Goal: Use online tool/utility: Utilize a website feature to perform a specific function

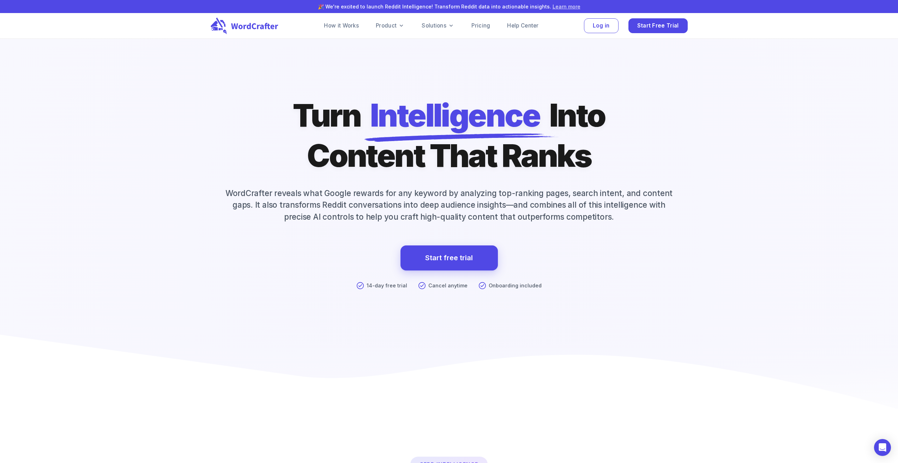
click at [561, 5] on link "Learn more" at bounding box center [567, 7] width 28 height 6
click at [598, 27] on span "Log in" at bounding box center [601, 25] width 17 height 10
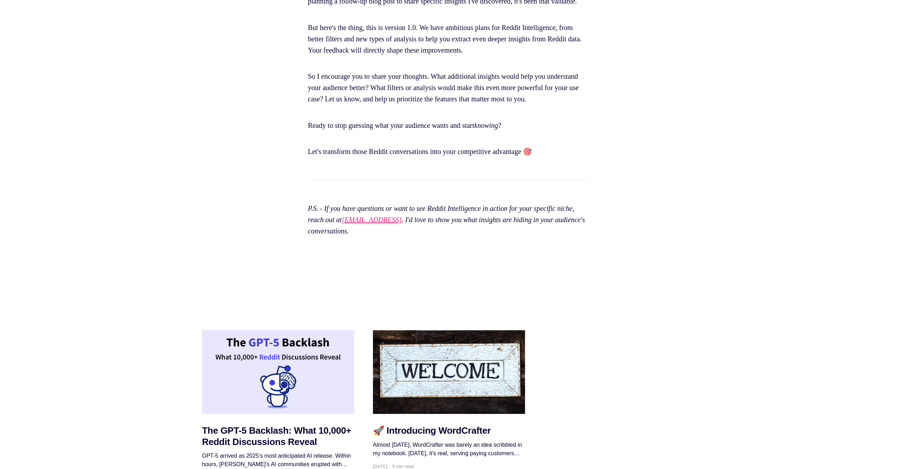
scroll to position [4655, 0]
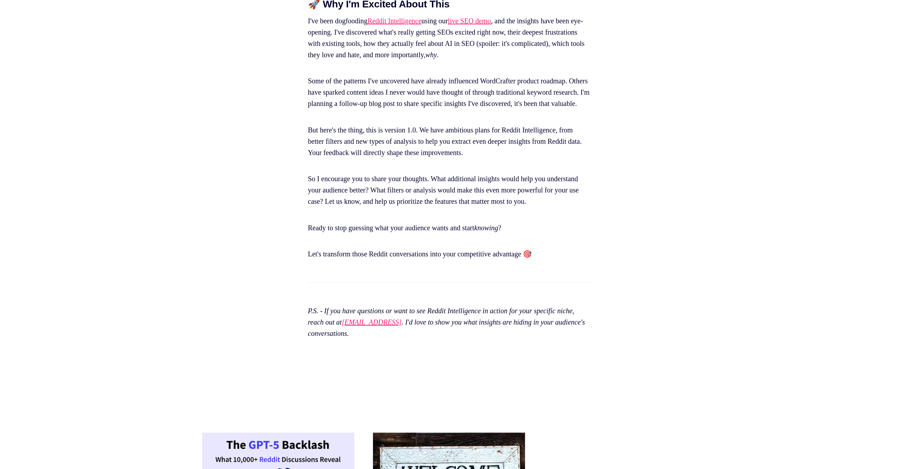
click at [420, 25] on link "Reddit Intelligence" at bounding box center [395, 21] width 54 height 8
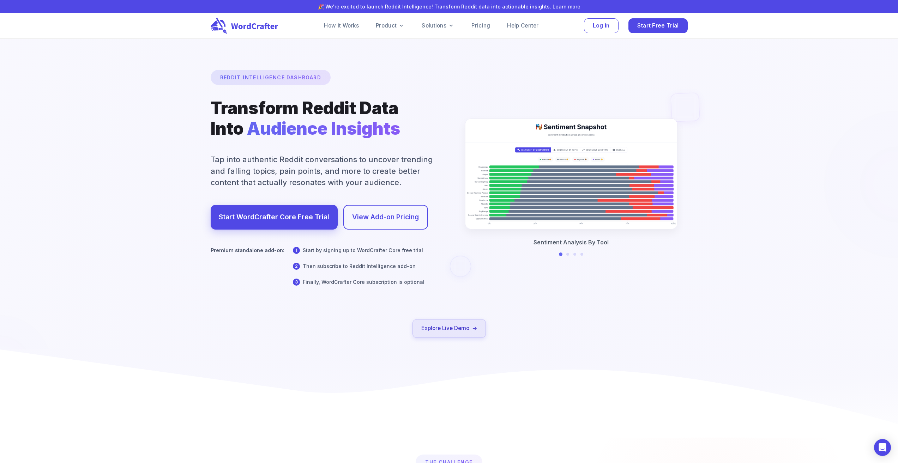
click at [455, 334] on link "Explore Live Demo" at bounding box center [449, 328] width 73 height 19
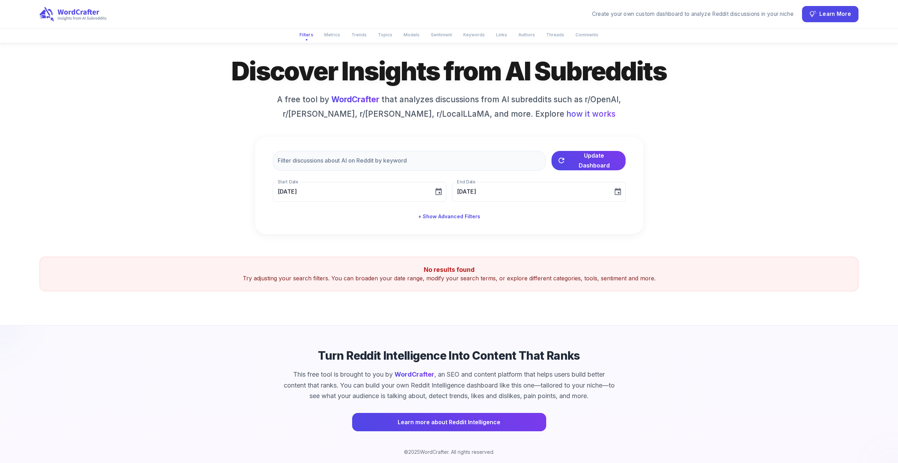
scroll to position [31, 0]
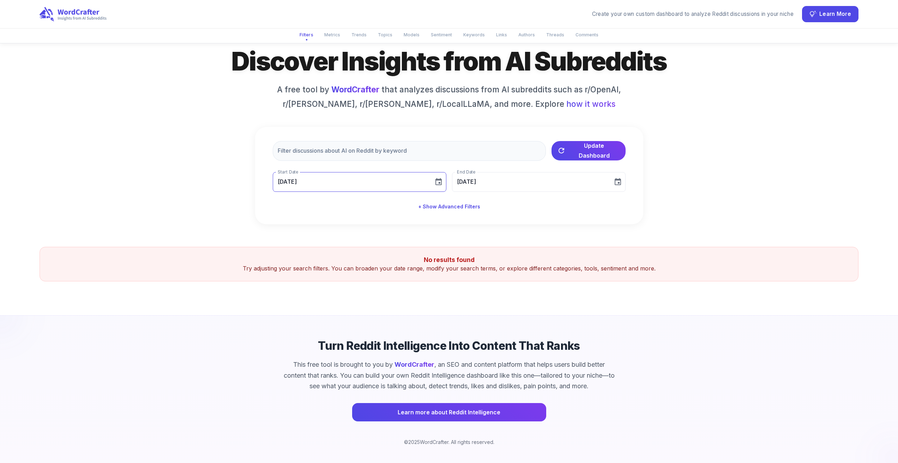
click at [438, 185] on icon "Choose date, selected date is Jul 19, 2025" at bounding box center [439, 181] width 6 height 7
click at [374, 257] on button "19" at bounding box center [371, 259] width 13 height 13
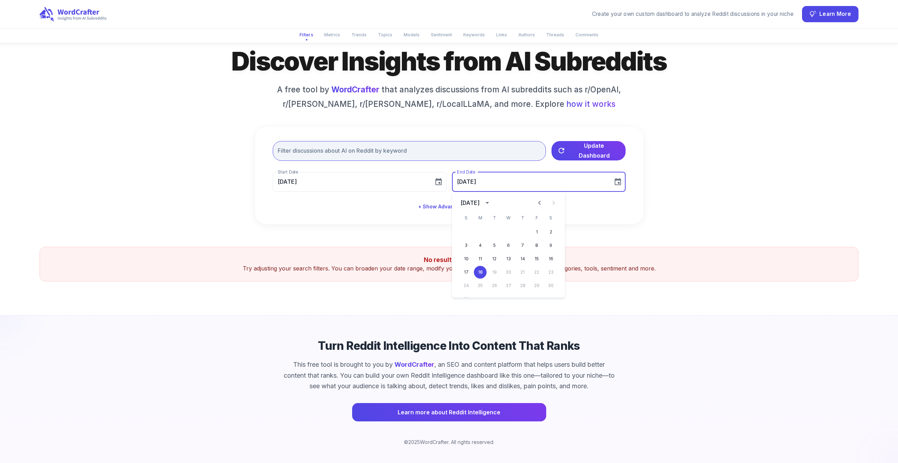
click at [446, 145] on input "text" at bounding box center [409, 151] width 273 height 20
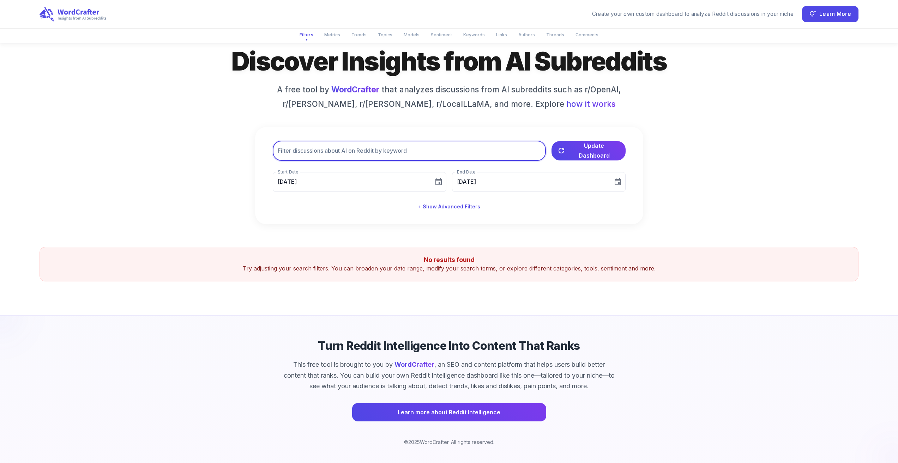
click at [448, 154] on input "text" at bounding box center [409, 151] width 273 height 20
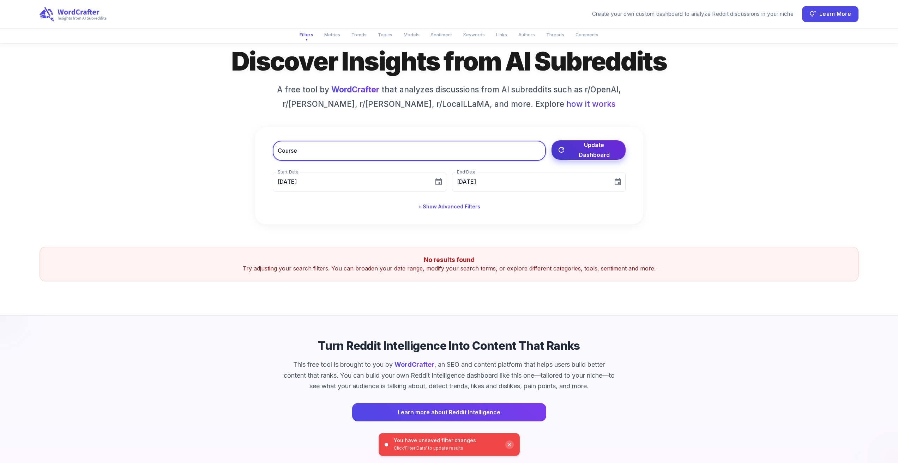
type input "Course"
click at [604, 153] on span "Update Dashboard" at bounding box center [595, 150] width 52 height 20
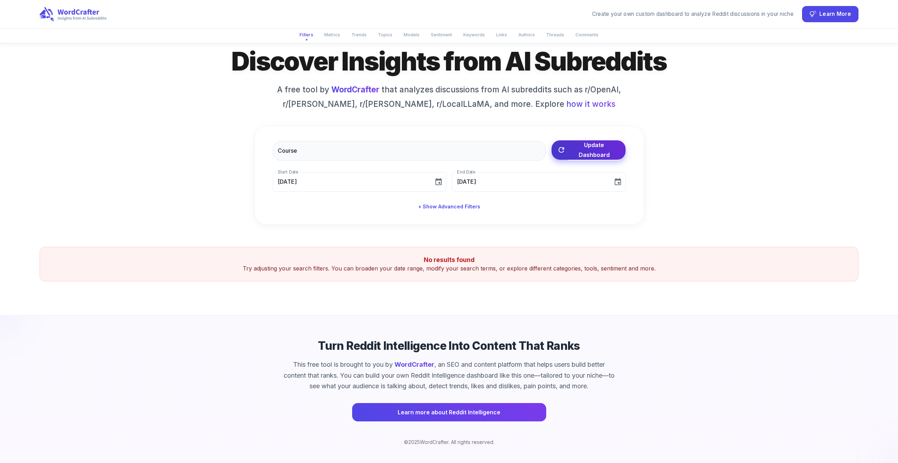
click at [580, 154] on span "Update Dashboard" at bounding box center [595, 150] width 52 height 20
click at [773, 118] on div "Discover Insights from AI Subreddits A free tool by WordCrafter that analyzes d…" at bounding box center [449, 135] width 819 height 180
click at [450, 207] on button "+ Show Advanced Filters" at bounding box center [449, 206] width 68 height 13
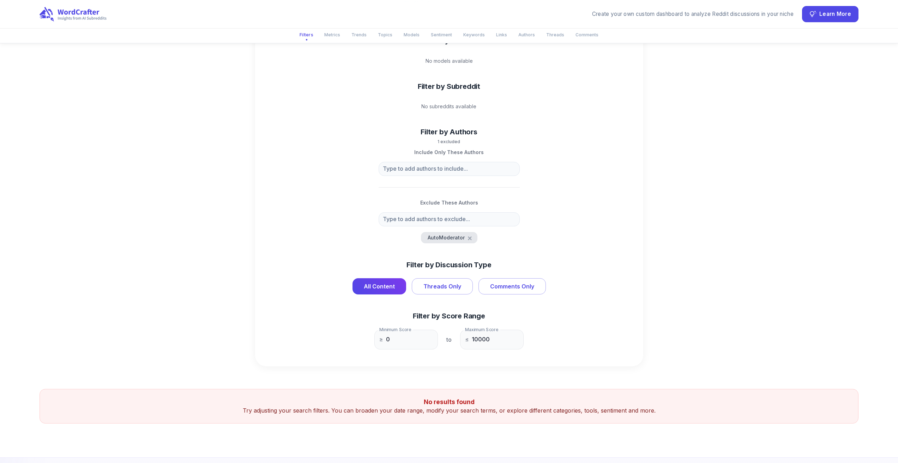
scroll to position [350, 0]
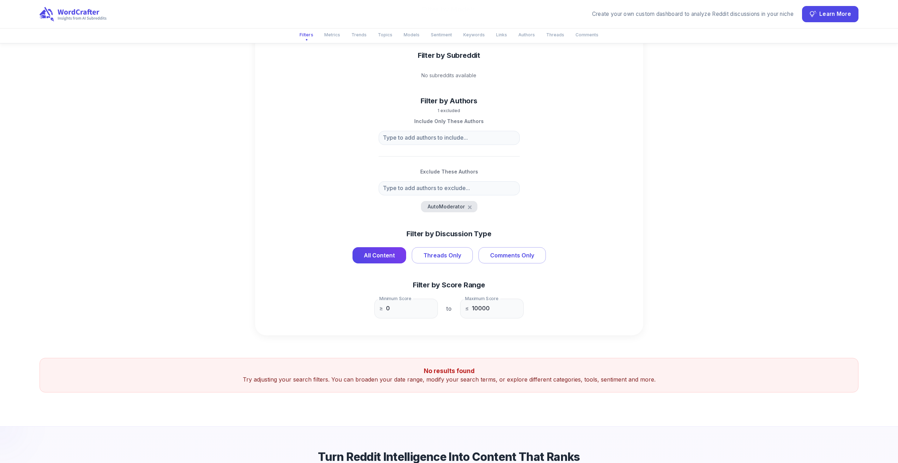
click at [785, 167] on div "Discover Insights from AI Subreddits A free tool by WordCrafter that analyzes d…" at bounding box center [449, 30] width 819 height 611
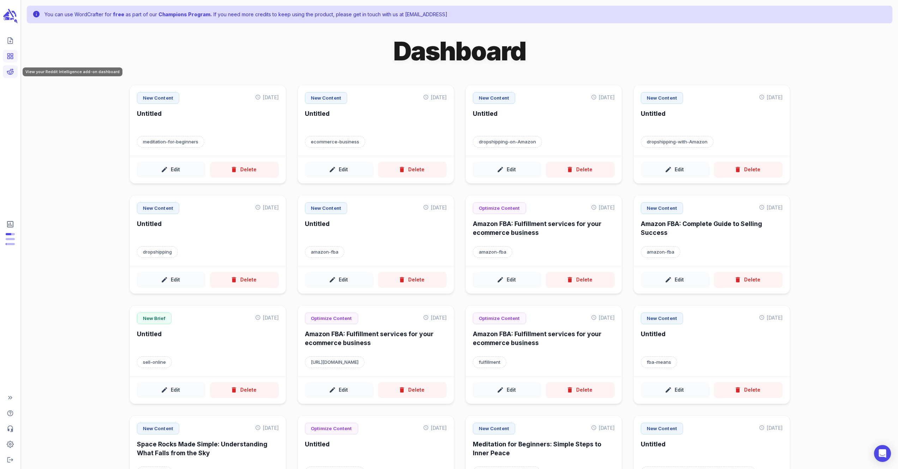
click at [8, 68] on icon "View your Reddit Intelligence add-on dashboard" at bounding box center [10, 71] width 7 height 7
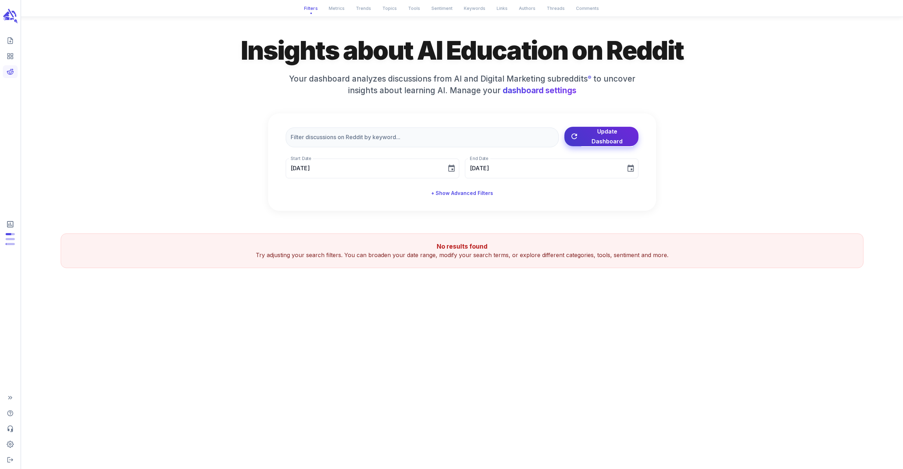
click at [598, 138] on span "Update Dashboard" at bounding box center [608, 136] width 52 height 20
click at [450, 191] on button "+ Show Advanced Filters" at bounding box center [462, 193] width 68 height 13
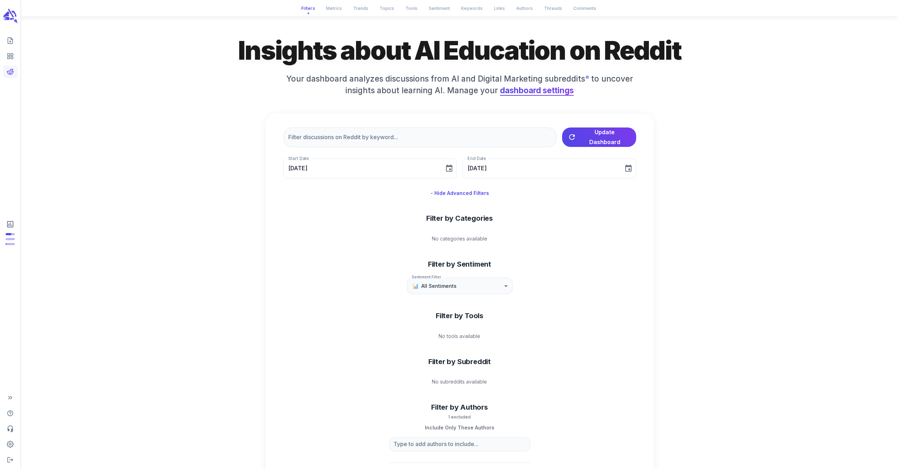
click at [520, 89] on span "dashboard settings" at bounding box center [537, 90] width 74 height 10
